Goal: Task Accomplishment & Management: Manage account settings

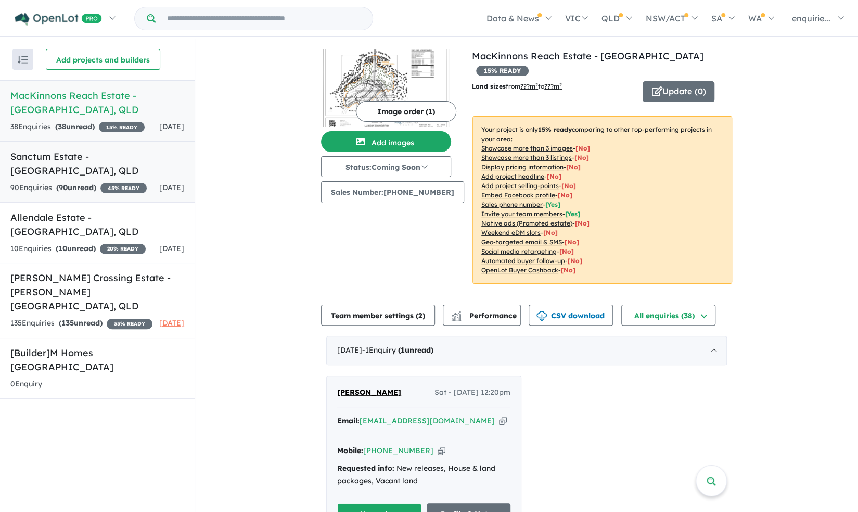
click at [130, 184] on div "90 Enquir ies ( 90 unread) 45 % READY" at bounding box center [78, 188] width 136 height 12
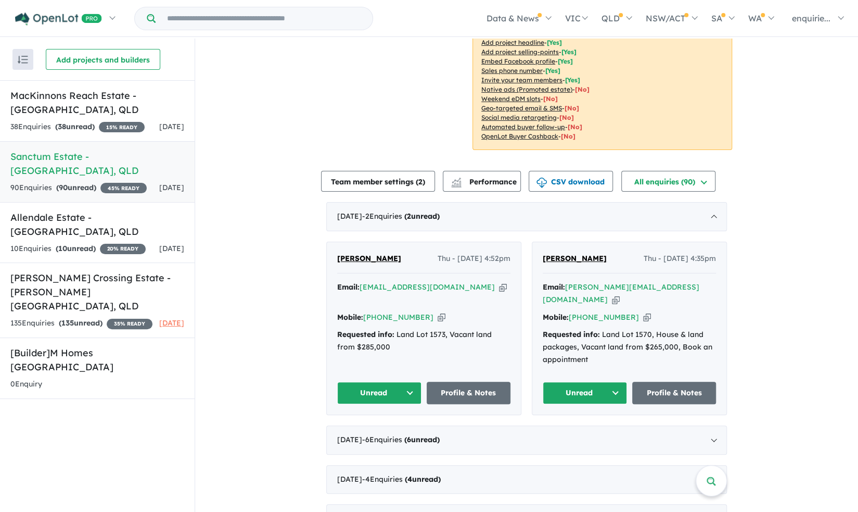
scroll to position [220, 0]
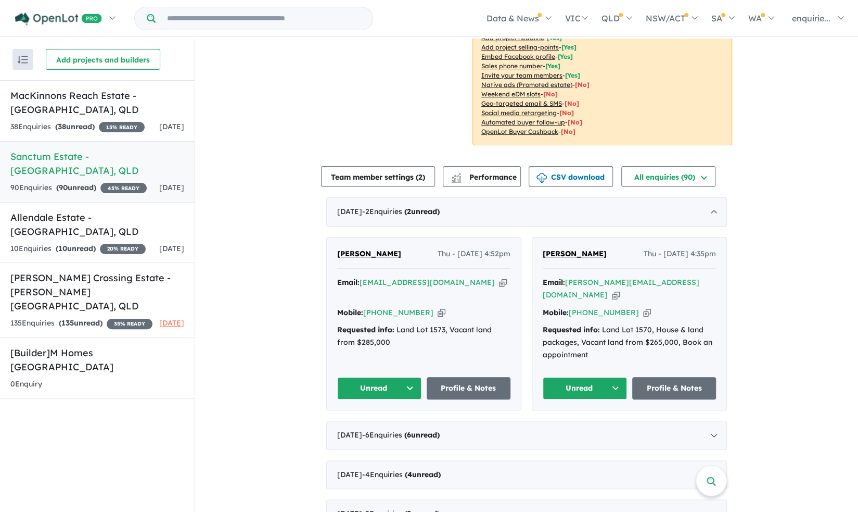
click at [438, 307] on icon "button" at bounding box center [442, 312] width 8 height 11
click at [499, 284] on icon "button" at bounding box center [503, 282] width 8 height 11
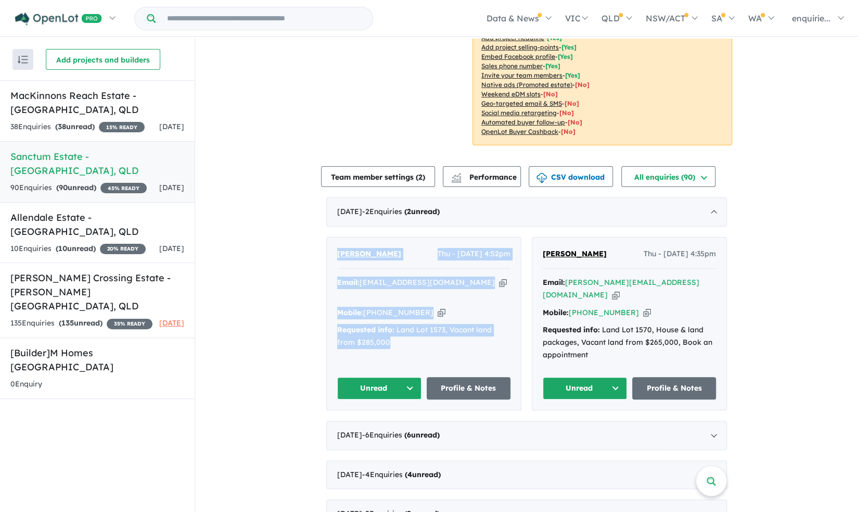
drag, startPoint x: 397, startPoint y: 340, endPoint x: 282, endPoint y: 221, distance: 164.9
copy div "[PERSON_NAME] Thu - [DATE] 4:52pm Email: [EMAIL_ADDRESS][DOMAIN_NAME] Copied! M…"
